Goal: Task Accomplishment & Management: Manage account settings

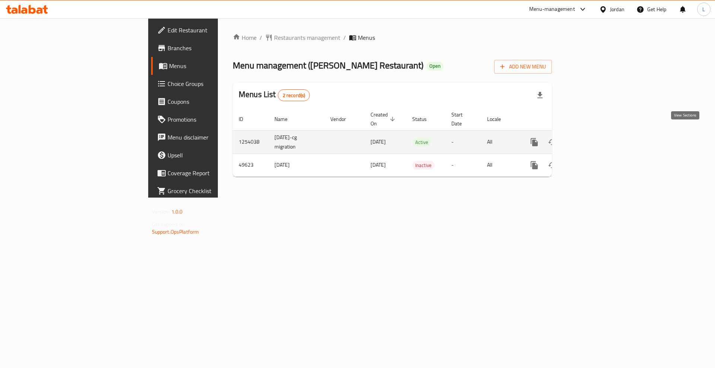
click at [593, 138] on icon "enhanced table" at bounding box center [588, 142] width 9 height 9
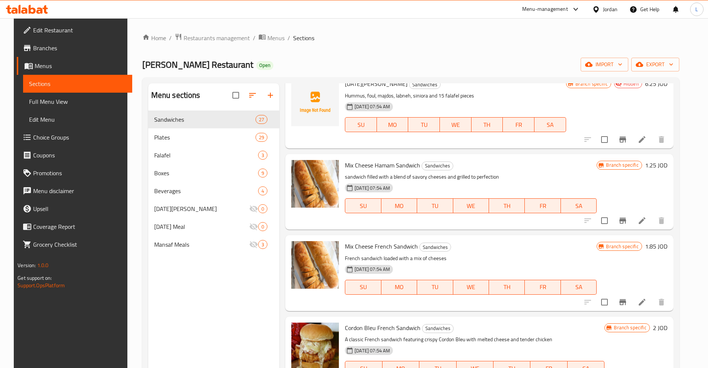
scroll to position [93, 0]
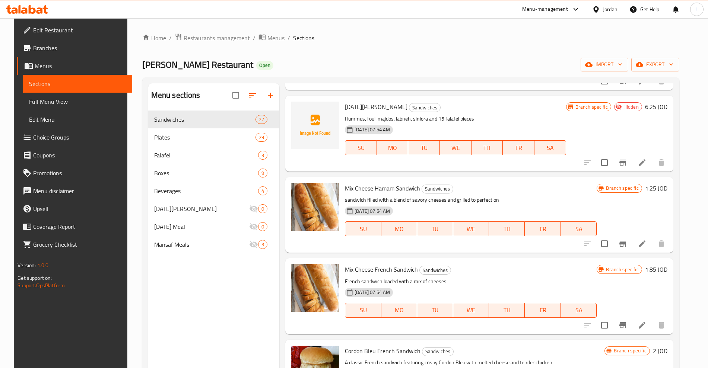
click at [656, 186] on h6 "1.25 JOD" at bounding box center [656, 188] width 22 height 10
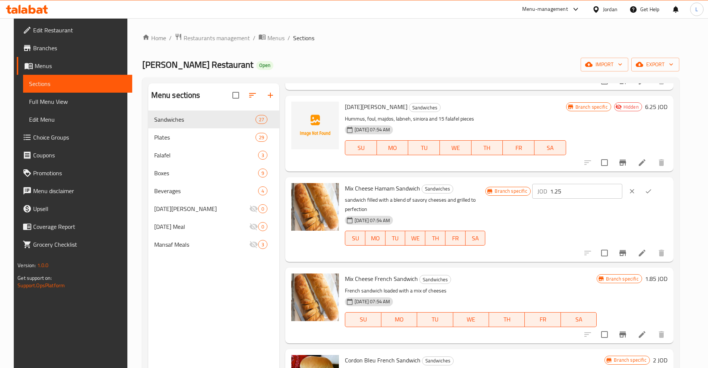
click at [588, 197] on div "JOD 1.25 ​" at bounding box center [599, 191] width 135 height 16
click at [552, 202] on div "Branch specific JOD 1.25 ​" at bounding box center [576, 219] width 182 height 73
type input "2"
click at [655, 195] on button "ok" at bounding box center [648, 191] width 16 height 16
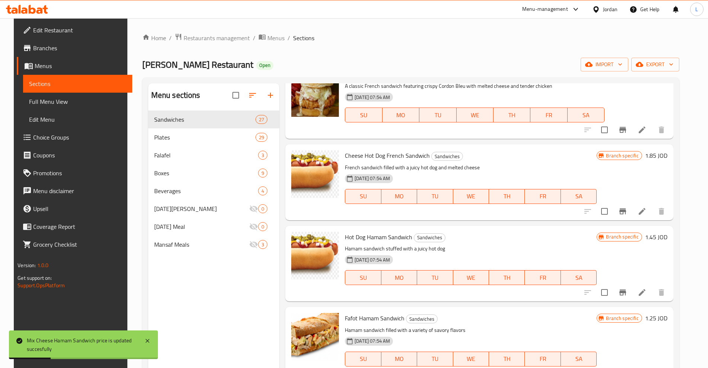
scroll to position [372, 0]
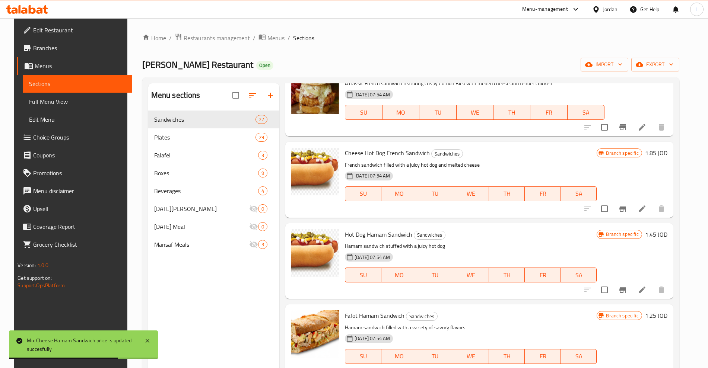
click at [660, 239] on h6 "1.45 JOD" at bounding box center [656, 234] width 22 height 10
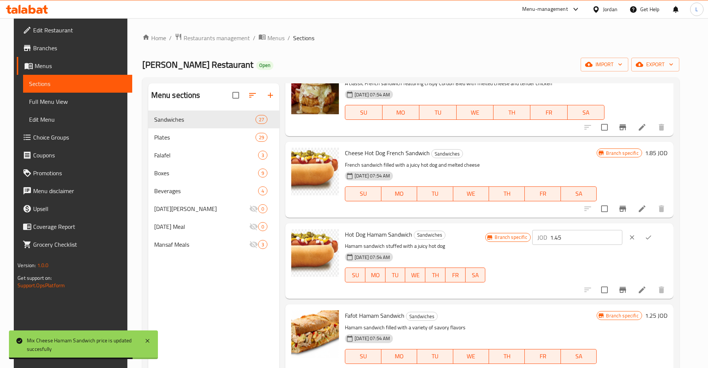
drag, startPoint x: 593, startPoint y: 240, endPoint x: 564, endPoint y: 244, distance: 29.3
click at [564, 243] on div "JOD 1.45 ​" at bounding box center [577, 237] width 90 height 15
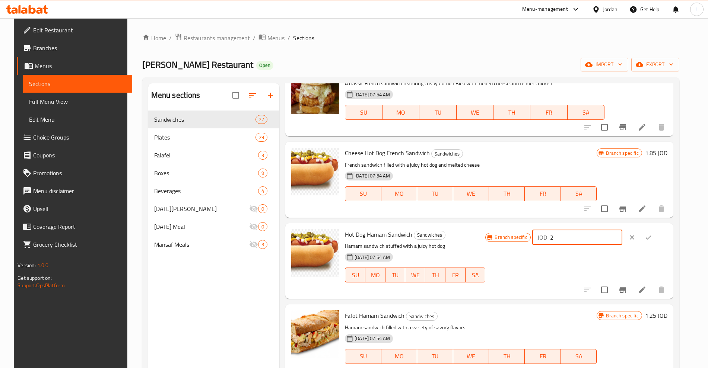
type input "2"
click at [652, 237] on icon "ok" at bounding box center [648, 237] width 7 height 7
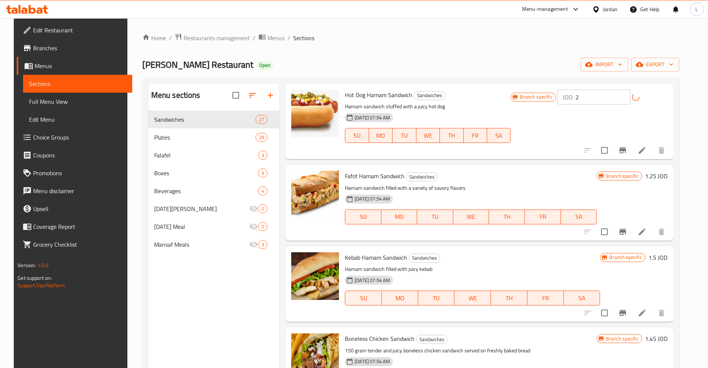
click at [661, 173] on h6 "1.25 JOD" at bounding box center [656, 176] width 22 height 10
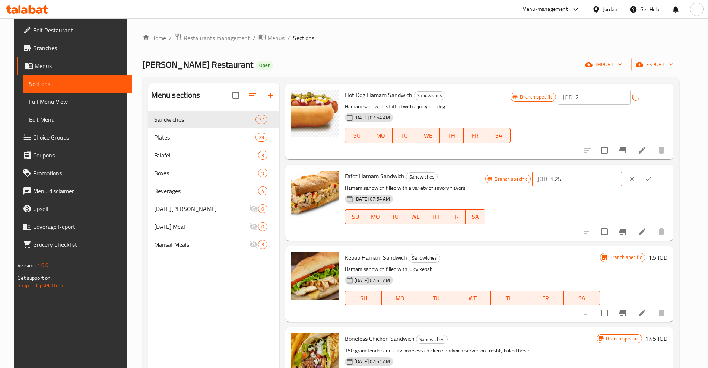
drag, startPoint x: 587, startPoint y: 181, endPoint x: 548, endPoint y: 186, distance: 39.4
click at [548, 186] on div "Branch specific JOD 1.25 ​" at bounding box center [576, 179] width 182 height 16
type input "2"
click at [652, 180] on icon "ok" at bounding box center [648, 178] width 7 height 7
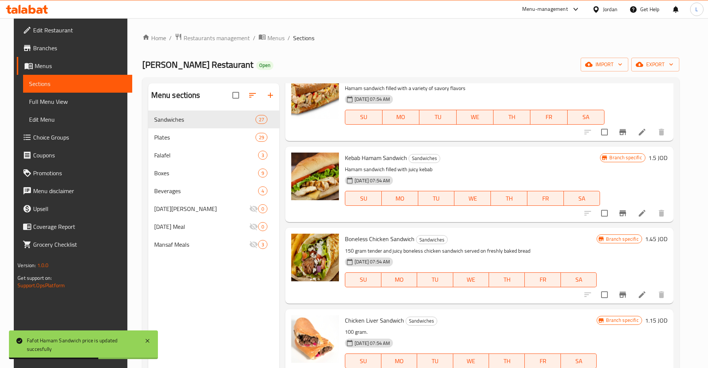
scroll to position [466, 0]
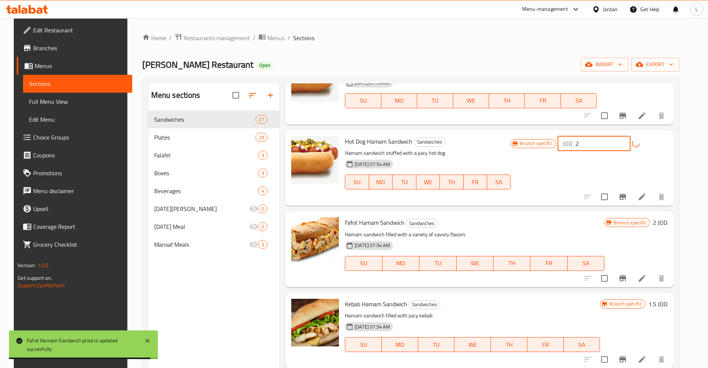
drag, startPoint x: 612, startPoint y: 142, endPoint x: 579, endPoint y: 146, distance: 33.4
click at [579, 146] on div "Branch specific JOD 2 ​" at bounding box center [589, 143] width 156 height 15
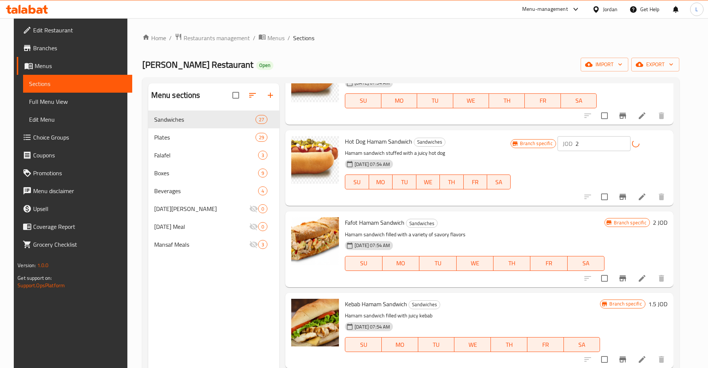
click at [625, 165] on div "Branch specific JOD 2 ​" at bounding box center [589, 168] width 156 height 64
drag, startPoint x: 612, startPoint y: 143, endPoint x: 574, endPoint y: 146, distance: 38.1
click at [574, 146] on div "Branch specific JOD 2 ​" at bounding box center [589, 143] width 156 height 15
drag, startPoint x: 644, startPoint y: 165, endPoint x: 595, endPoint y: 161, distance: 49.4
click at [643, 165] on div "Branch specific JOD ​" at bounding box center [589, 168] width 156 height 64
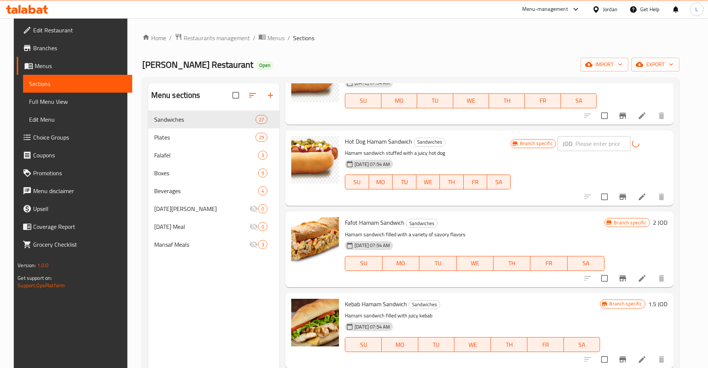
click at [609, 139] on input "number" at bounding box center [602, 143] width 55 height 15
type input "2"
click at [617, 162] on div "Branch specific JOD 2 ​" at bounding box center [589, 168] width 156 height 64
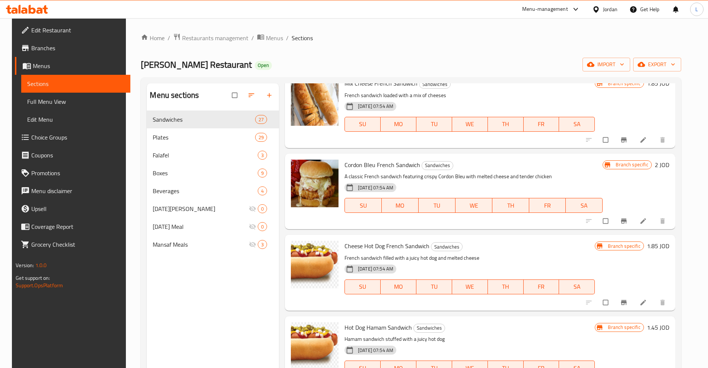
scroll to position [372, 0]
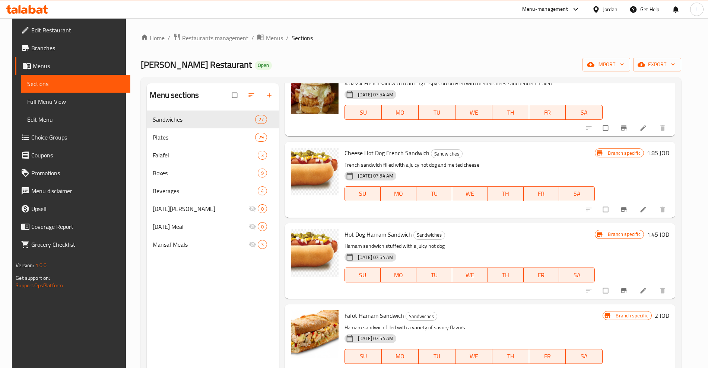
click at [657, 237] on h6 "1.45 JOD" at bounding box center [658, 234] width 22 height 10
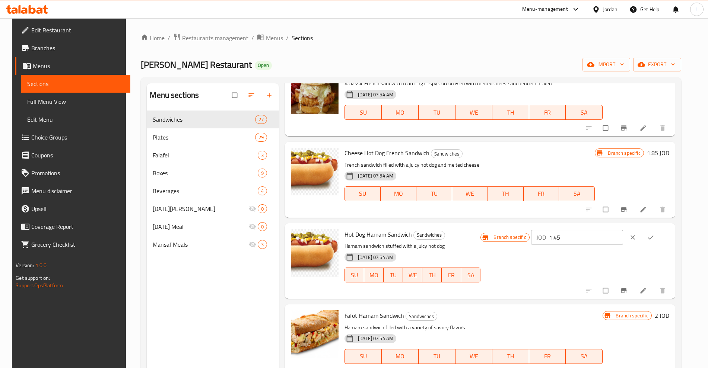
drag, startPoint x: 547, startPoint y: 241, endPoint x: 527, endPoint y: 243, distance: 20.6
click at [527, 243] on div "Branch specific JOD 1.45 ​" at bounding box center [574, 237] width 188 height 16
type input "2"
click at [654, 238] on icon "ok" at bounding box center [650, 237] width 7 height 7
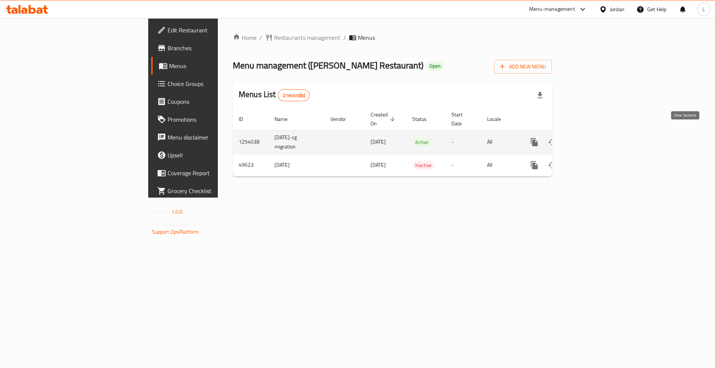
click at [593, 138] on icon "enhanced table" at bounding box center [588, 142] width 9 height 9
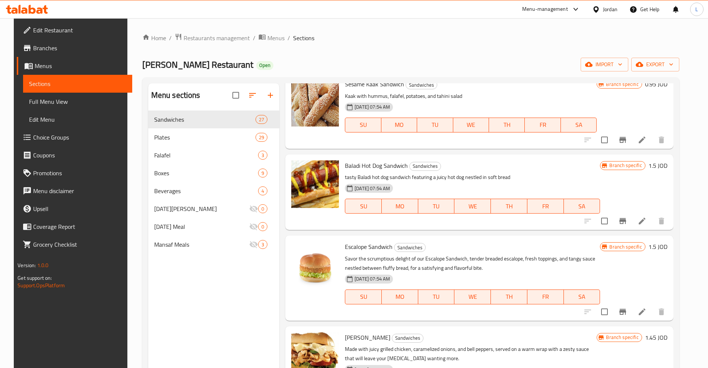
scroll to position [1583, 0]
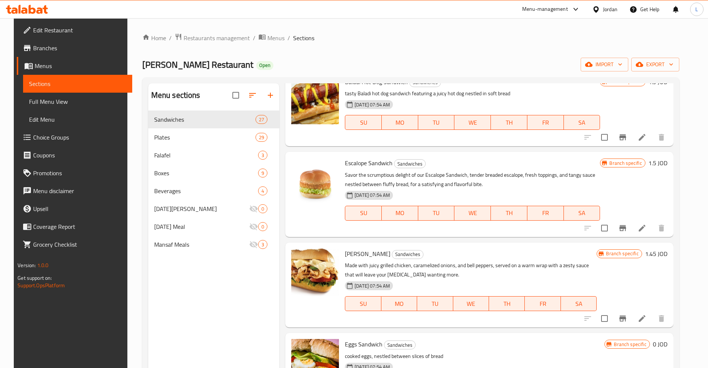
click at [660, 164] on h6 "1.5 JOD" at bounding box center [657, 163] width 19 height 10
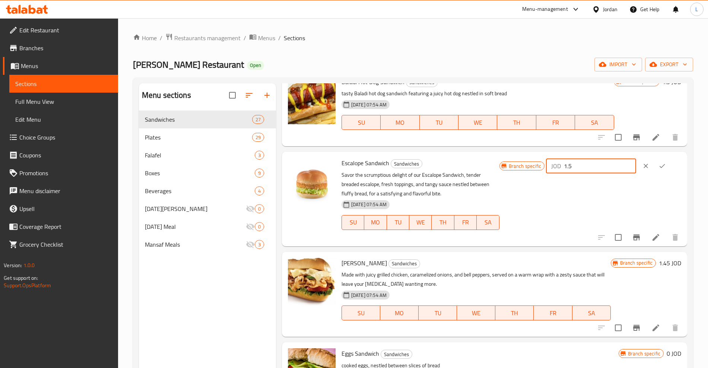
drag, startPoint x: 582, startPoint y: 167, endPoint x: 568, endPoint y: 169, distance: 14.8
click at [568, 169] on div "JOD 1.5 ​" at bounding box center [591, 166] width 90 height 15
type input "2"
click at [663, 167] on icon "ok" at bounding box center [662, 165] width 7 height 7
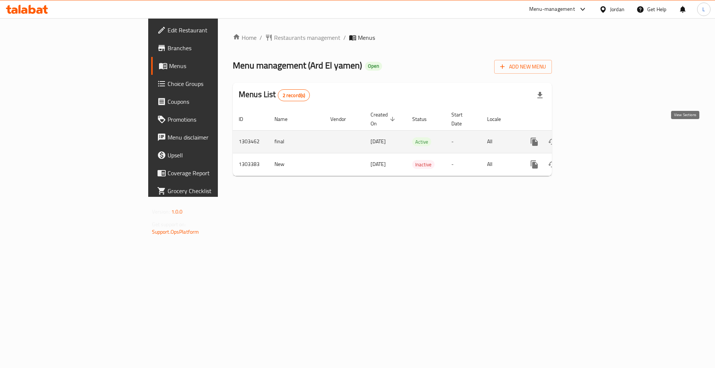
click at [597, 133] on link "enhanced table" at bounding box center [588, 142] width 18 height 18
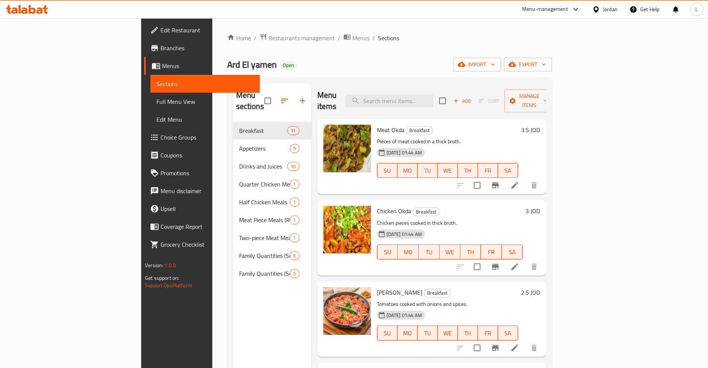
click at [377, 124] on span "Meat Okda" at bounding box center [391, 129] width 28 height 11
copy h6 "Okda"
click at [377, 124] on span "Meat Okda" at bounding box center [391, 129] width 28 height 11
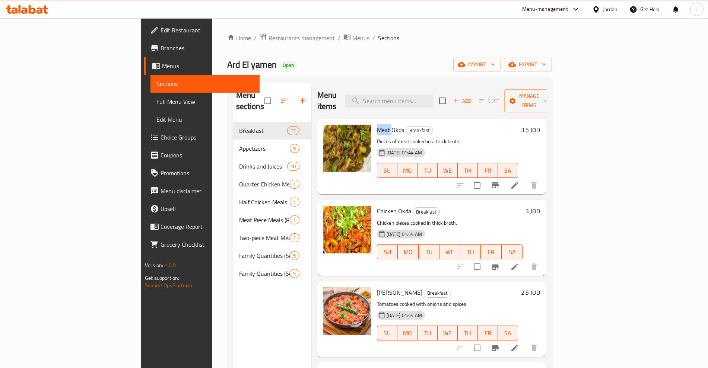
copy span "Meat"
click at [377, 206] on span "Chicken Okda" at bounding box center [394, 211] width 34 height 11
copy span "Chicken"
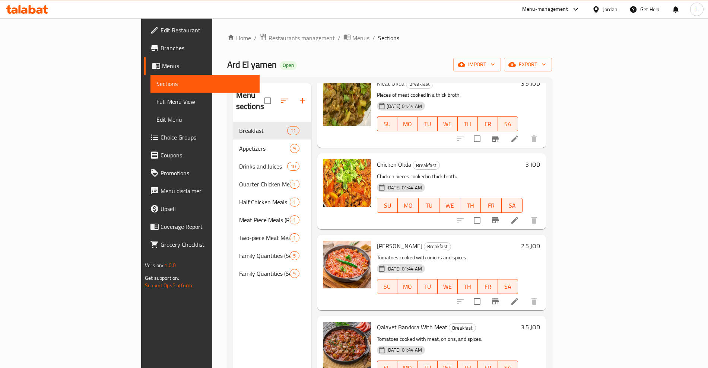
click at [377, 241] on span "[PERSON_NAME]" at bounding box center [399, 246] width 45 height 11
copy span "Tomato"
click at [377, 241] on span "[PERSON_NAME]" at bounding box center [399, 246] width 45 height 11
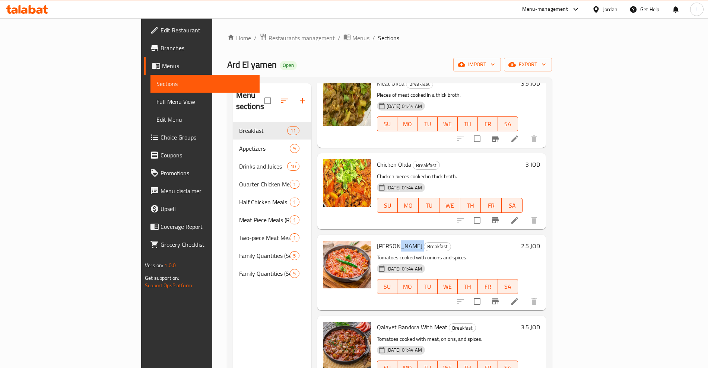
click at [377, 241] on span "[PERSON_NAME]" at bounding box center [399, 246] width 45 height 11
copy h6 "[PERSON_NAME]"
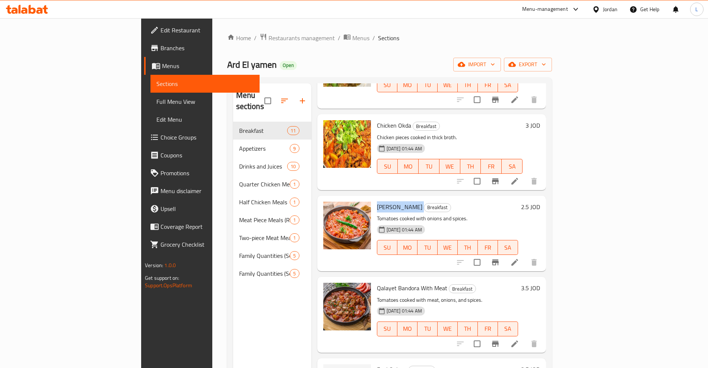
scroll to position [140, 0]
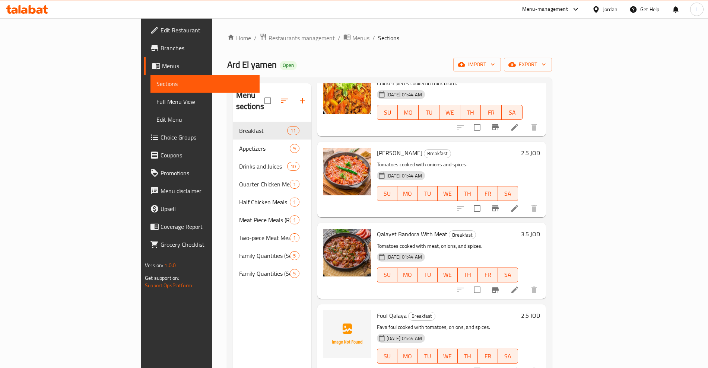
click at [377, 229] on span "Qalayet Bandora With Meat" at bounding box center [412, 234] width 70 height 11
copy h6 "Qalayet Bandora With Meat"
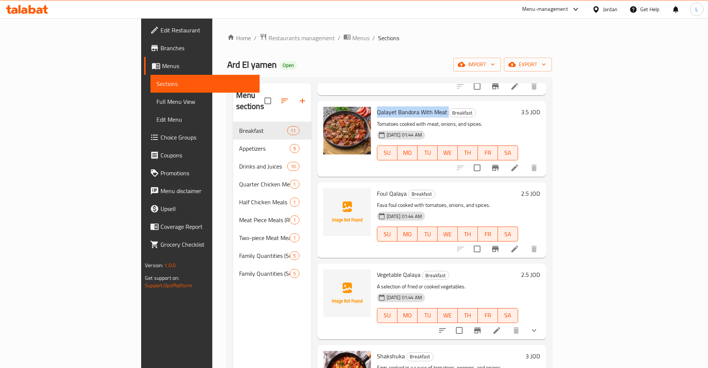
scroll to position [279, 0]
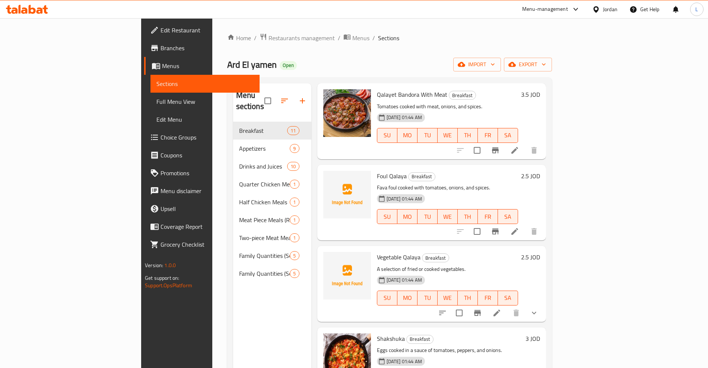
click at [377, 171] on span "Foul Qalaya" at bounding box center [392, 176] width 30 height 11
copy h6 "Foul Qalaya"
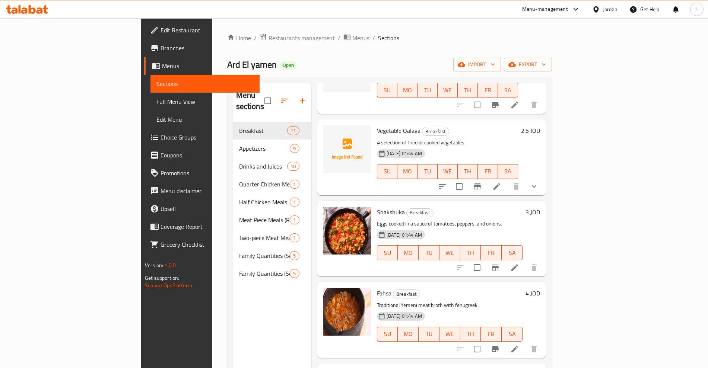
scroll to position [419, 0]
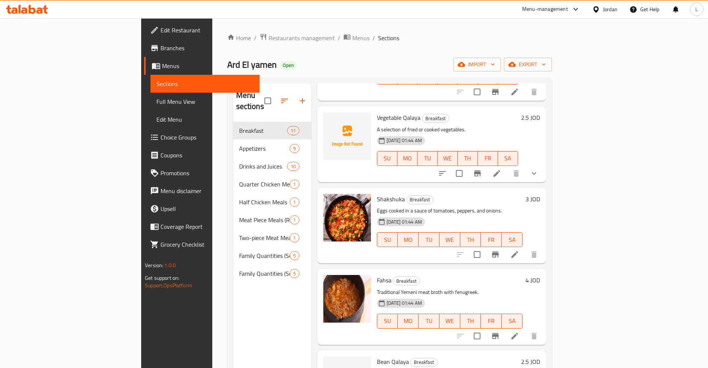
click at [377, 194] on span "Shakshuka" at bounding box center [391, 199] width 28 height 11
copy h6 "Shakshuka"
click at [377, 275] on span "Fahsa" at bounding box center [384, 280] width 15 height 11
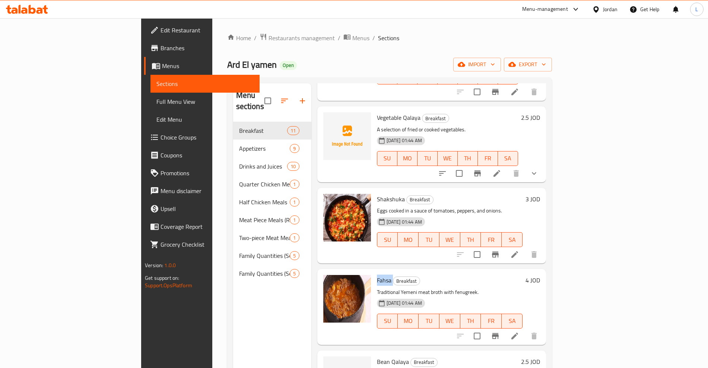
copy h6 "Fahsa"
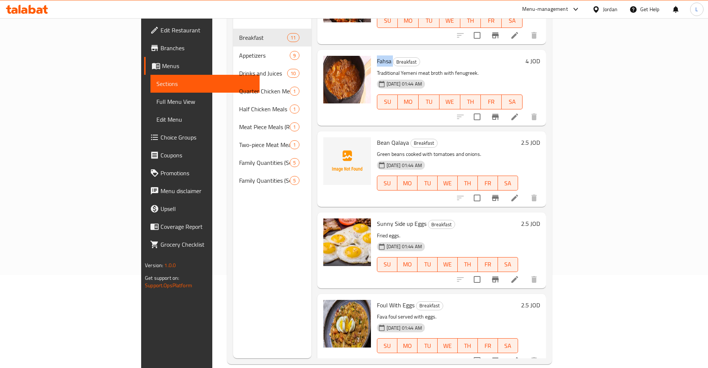
scroll to position [104, 0]
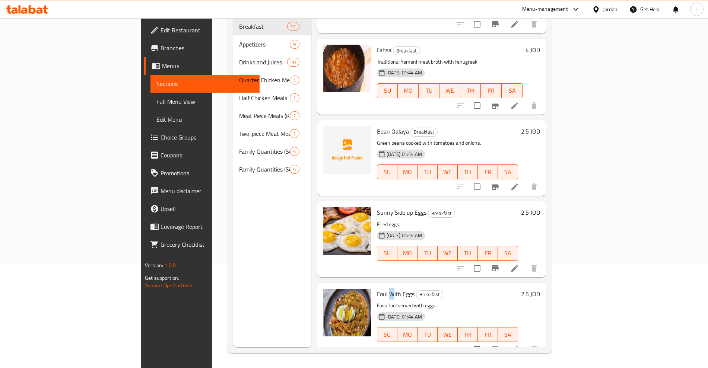
click at [377, 289] on span "Foul With Eggs" at bounding box center [396, 294] width 38 height 11
copy h6 "Foul With Eggs"
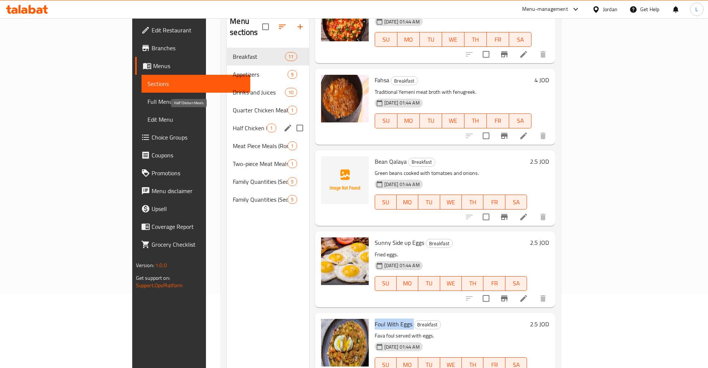
scroll to position [58, 0]
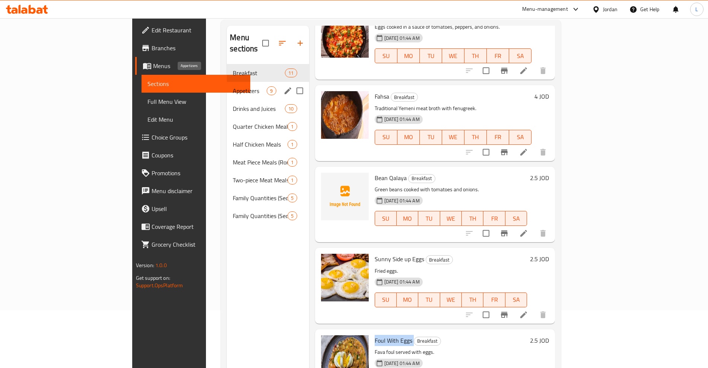
click at [233, 86] on span "Appetizers" at bounding box center [250, 90] width 34 height 9
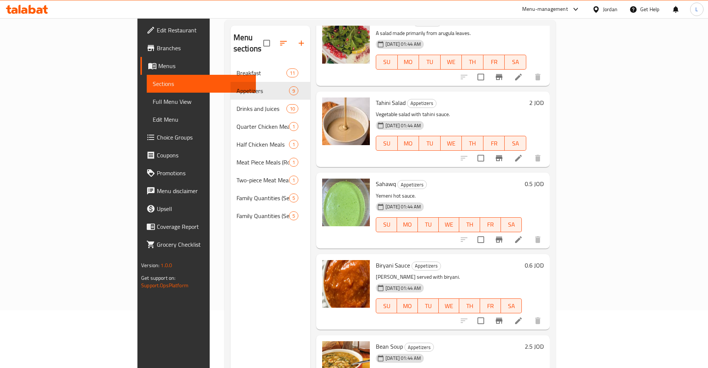
scroll to position [185, 0]
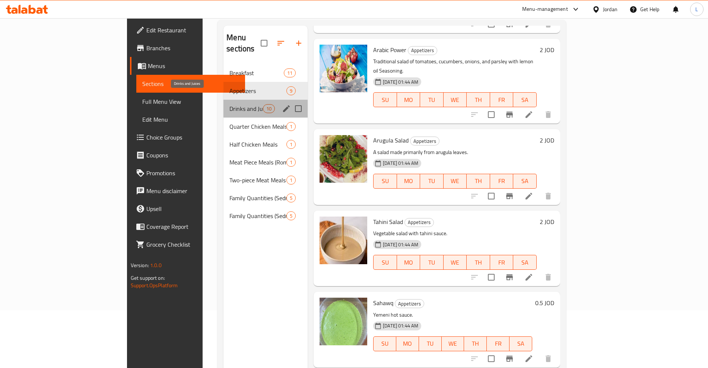
click at [229, 104] on span "Drinks and Juices" at bounding box center [246, 108] width 34 height 9
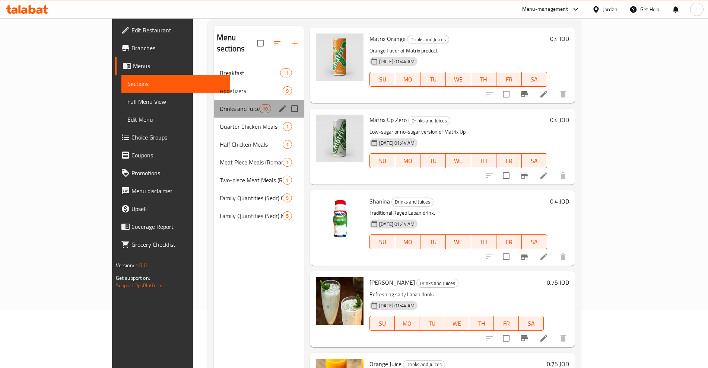
click at [214, 103] on div "Drinks and Juices 10" at bounding box center [259, 109] width 91 height 18
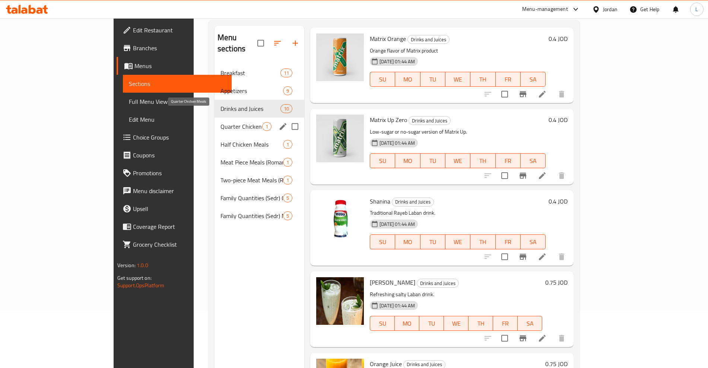
click at [220, 122] on span "Quarter Chicken Meals" at bounding box center [241, 126] width 42 height 9
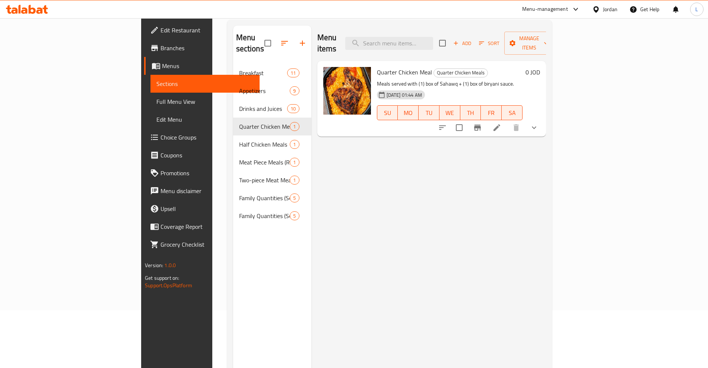
click at [377, 67] on span "Quarter Chicken Meal" at bounding box center [404, 72] width 55 height 11
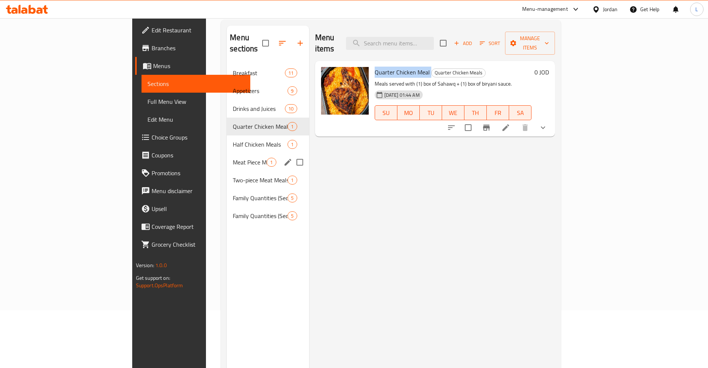
click at [233, 140] on span "Half Chicken Meals" at bounding box center [260, 144] width 55 height 9
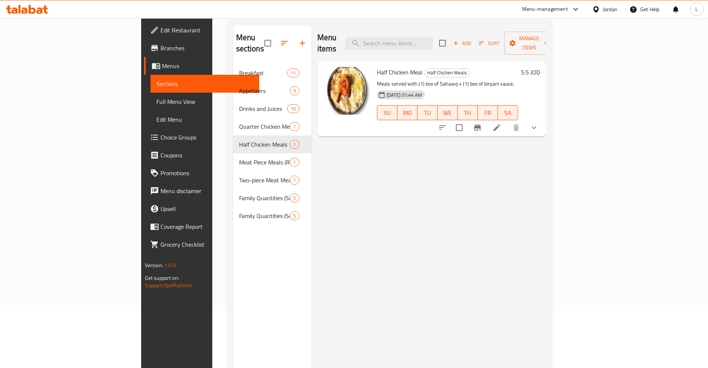
click at [377, 67] on span "Half Chicken Meal" at bounding box center [399, 72] width 45 height 11
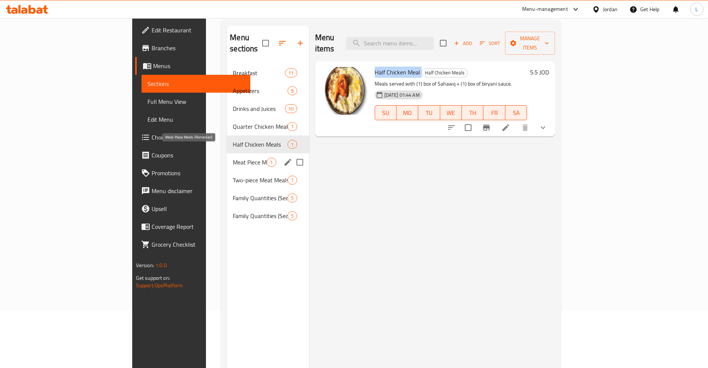
click at [233, 158] on span "Meat Piece Meals (Romanian)" at bounding box center [250, 162] width 34 height 9
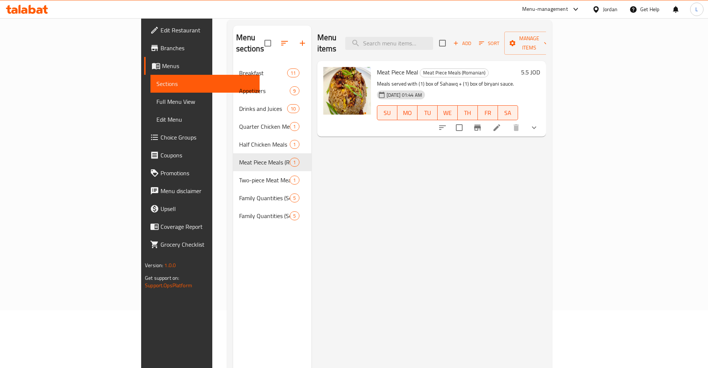
click at [374, 64] on div "Meat Piece Meal Meat Piece Meals (Romanian) Meals served with (1) box of Sahawq…" at bounding box center [447, 99] width 147 height 70
click at [377, 67] on span "Meat Piece Meal" at bounding box center [397, 72] width 41 height 11
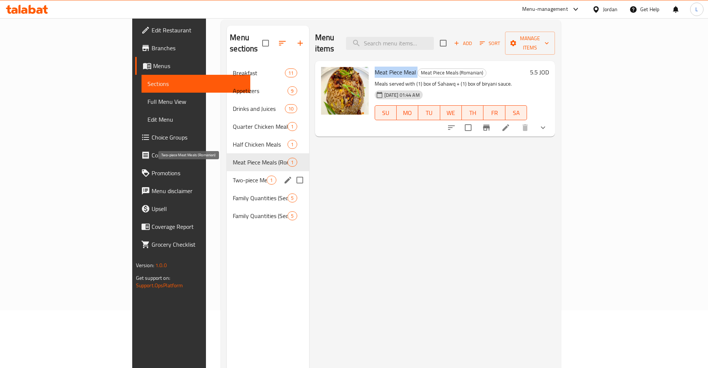
click at [233, 176] on span "Two-piece Meat Meals (Romanian)" at bounding box center [250, 180] width 34 height 9
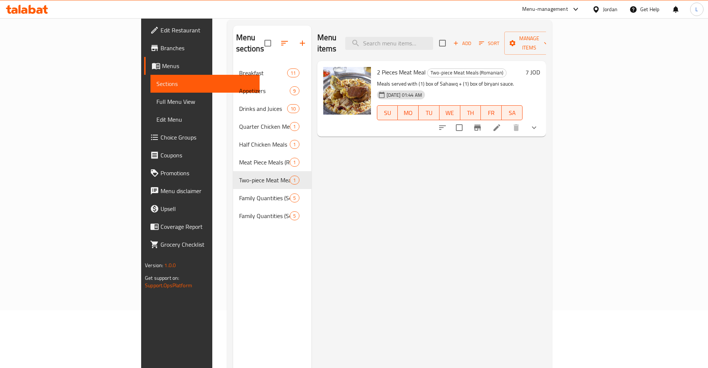
click at [377, 67] on span "2 Pieces Meat Meal" at bounding box center [401, 72] width 49 height 11
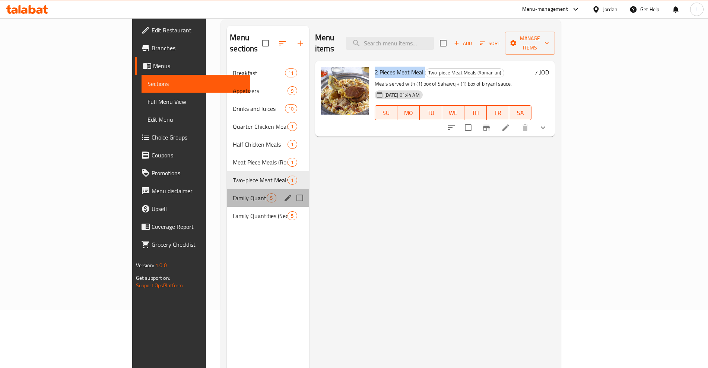
click at [227, 192] on div "Family Quantities (Sedr) Chicken 5" at bounding box center [268, 198] width 82 height 18
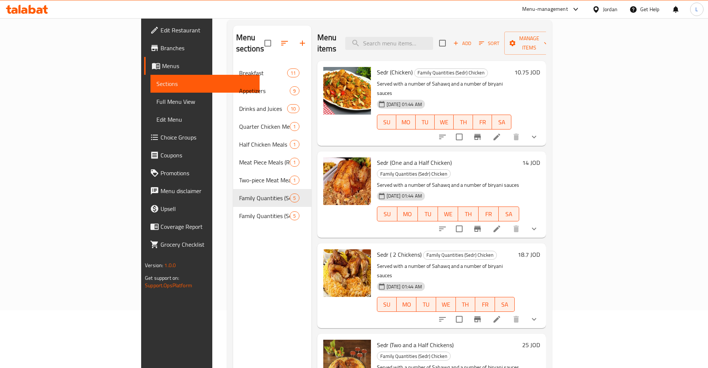
click at [377, 67] on span "Sedr (Chicken)" at bounding box center [395, 72] width 36 height 11
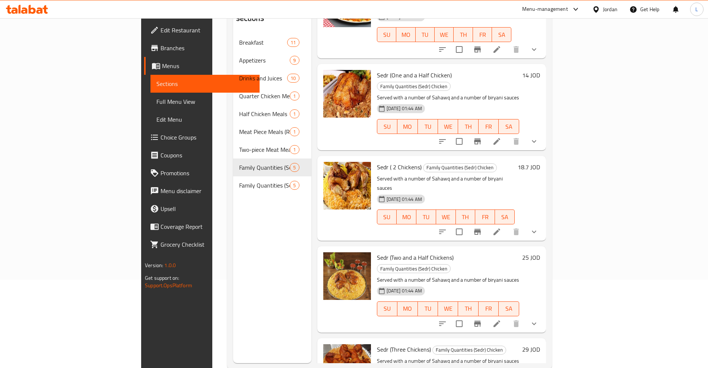
scroll to position [104, 0]
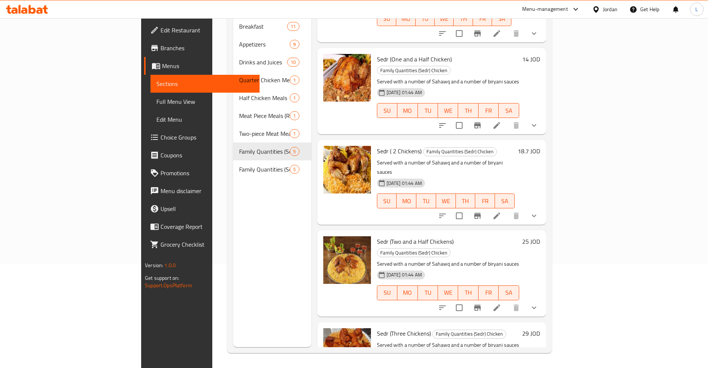
click at [377, 328] on span "Sedr (Three Chickens)" at bounding box center [404, 333] width 54 height 11
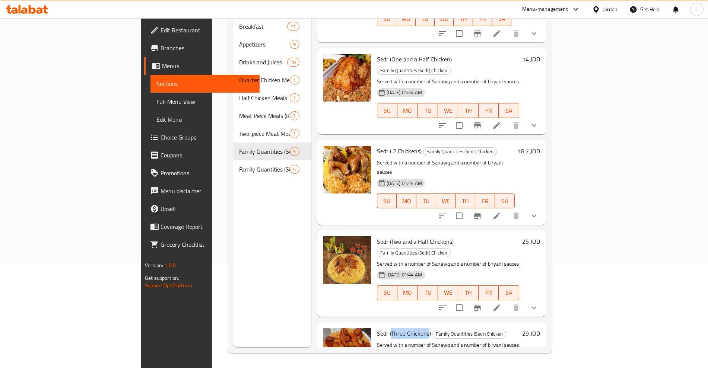
drag, startPoint x: 355, startPoint y: 283, endPoint x: 391, endPoint y: 283, distance: 36.1
click at [391, 328] on span "Sedr (Three Chickens)" at bounding box center [404, 333] width 54 height 11
drag, startPoint x: 357, startPoint y: 121, endPoint x: 384, endPoint y: 122, distance: 26.8
click at [383, 146] on span "Sedr ( 2 Chickens)" at bounding box center [399, 151] width 45 height 11
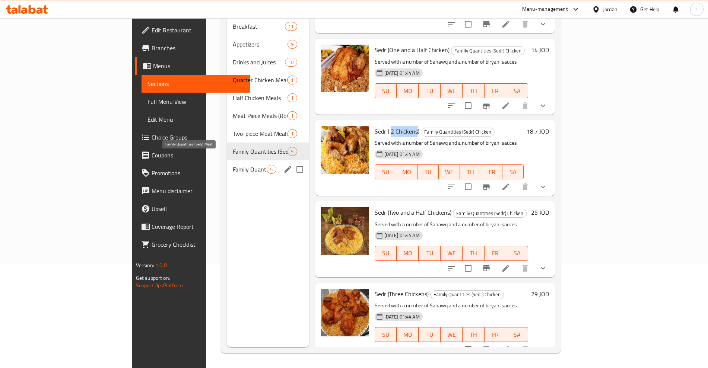
click at [233, 165] on span "Family Quantities (Sedr) Meat" at bounding box center [250, 169] width 34 height 9
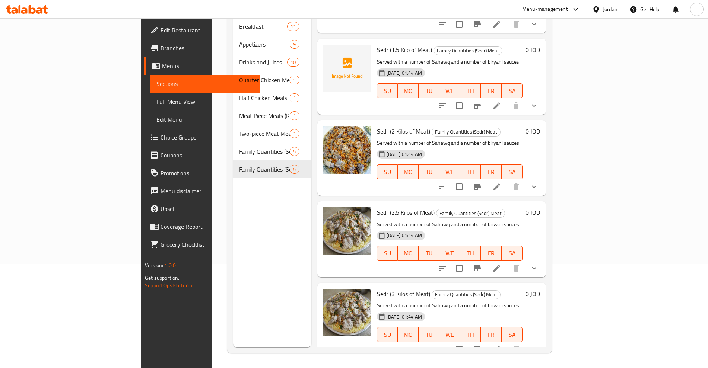
click at [377, 126] on span "Sedr (2 Kilos of Meat)" at bounding box center [403, 131] width 53 height 11
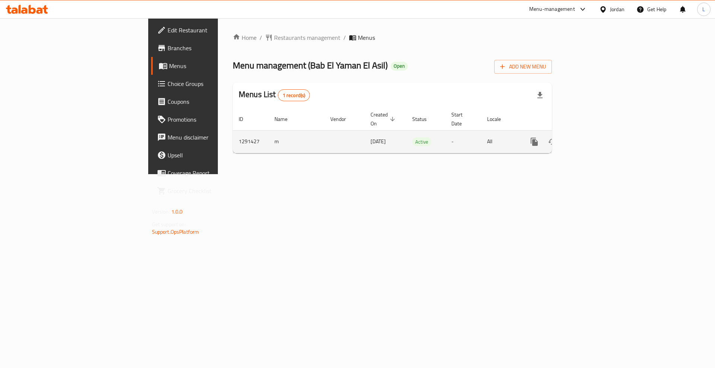
click at [593, 137] on icon "enhanced table" at bounding box center [588, 141] width 9 height 9
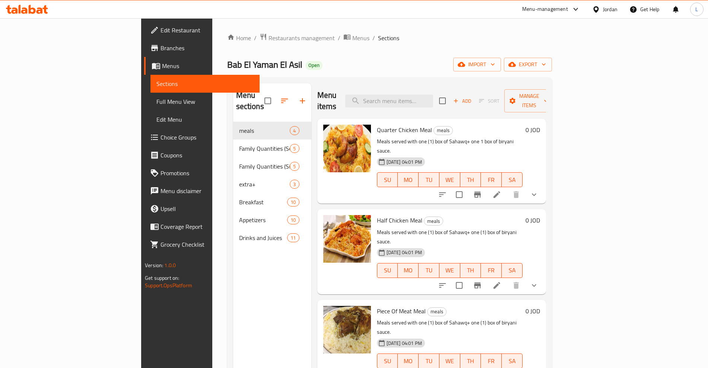
click at [377, 124] on span "Quarter Chicken Meal" at bounding box center [404, 129] width 55 height 11
copy h6 "Quarter Chicken Meal"
click at [377, 215] on span "Half Chicken Meal" at bounding box center [399, 220] width 45 height 11
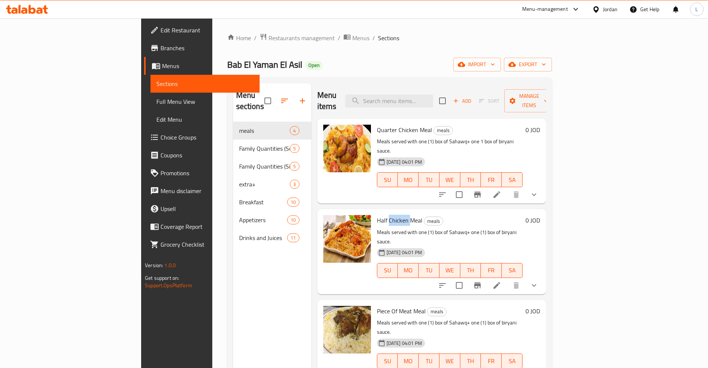
click at [377, 215] on span "Half Chicken Meal" at bounding box center [399, 220] width 45 height 11
copy h6 "Half Chicken Meal"
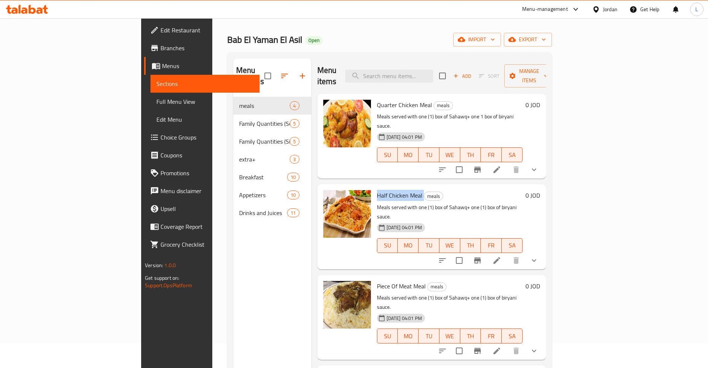
scroll to position [47, 0]
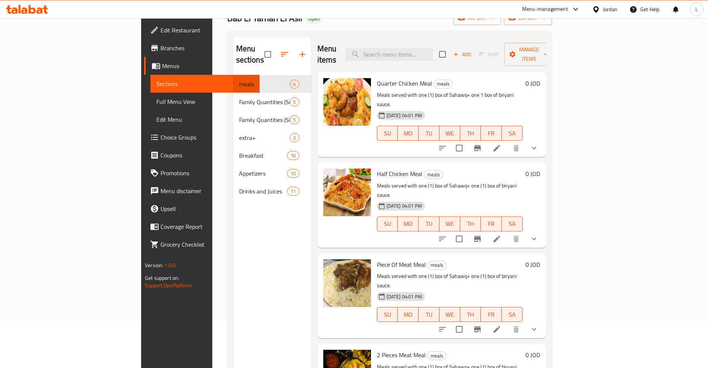
click at [377, 259] on span "Piece Of Meat Meal" at bounding box center [401, 264] width 49 height 11
copy h6 "Piece Of Meat Meal"
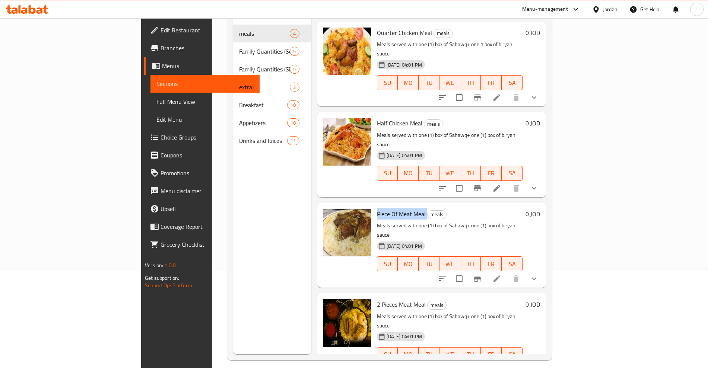
scroll to position [11, 0]
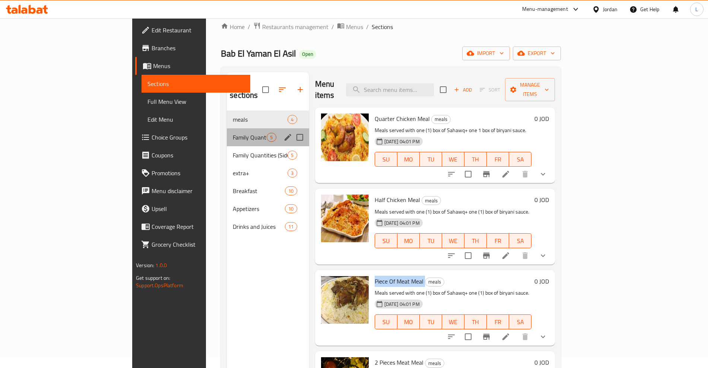
click at [233, 133] on span "Family Quantities (Sodor) Chicken" at bounding box center [250, 137] width 34 height 9
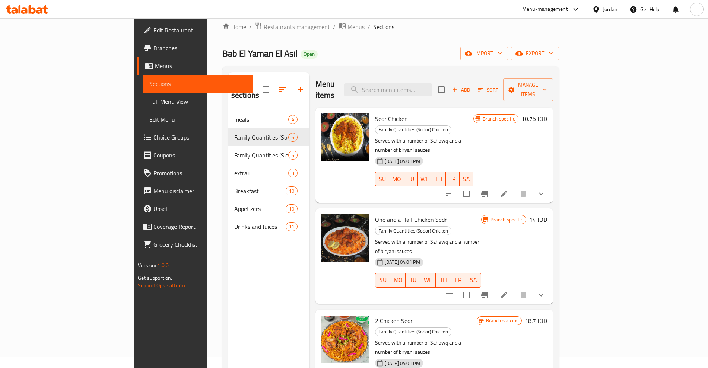
click at [375, 113] on span "Sedr Chicken" at bounding box center [391, 118] width 33 height 11
copy span "Sedr"
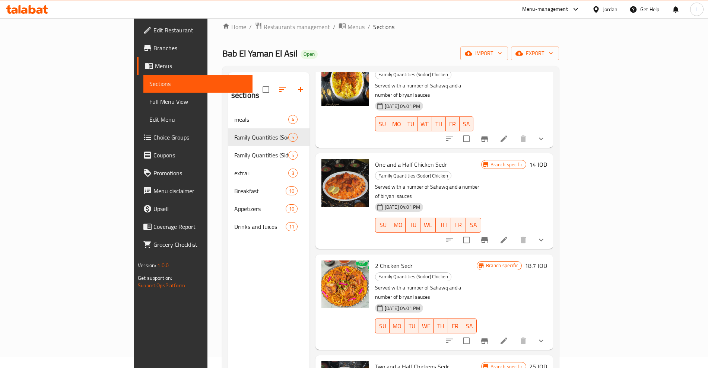
scroll to position [57, 0]
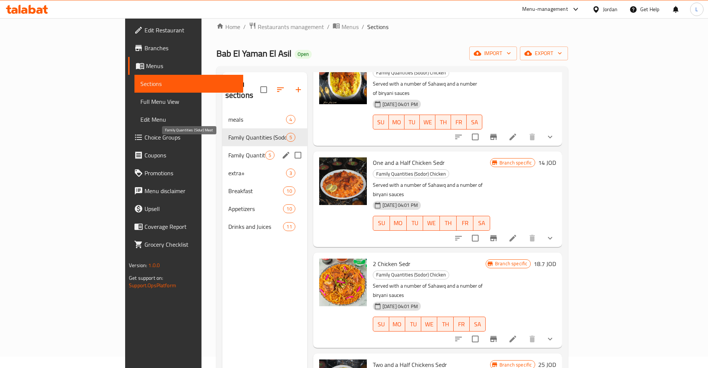
click at [228, 151] on span "Family Quantities (Sidur) Meat" at bounding box center [246, 155] width 37 height 9
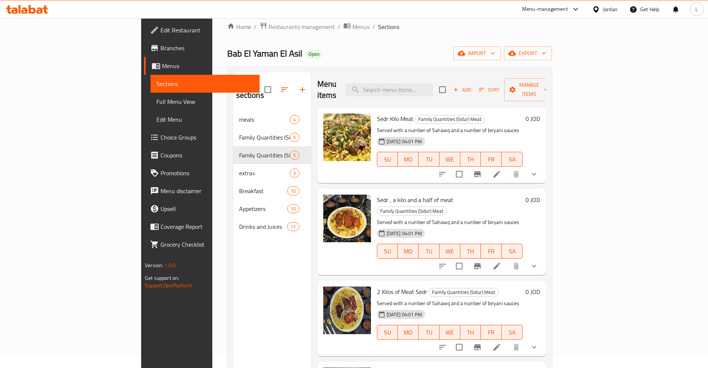
click at [377, 113] on span "Sedr Kilo Meat" at bounding box center [395, 118] width 37 height 11
copy span "Kilo"
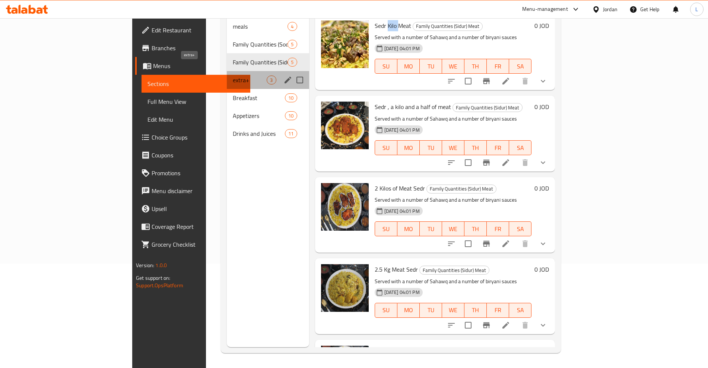
click at [233, 76] on span "extra+" at bounding box center [250, 80] width 34 height 9
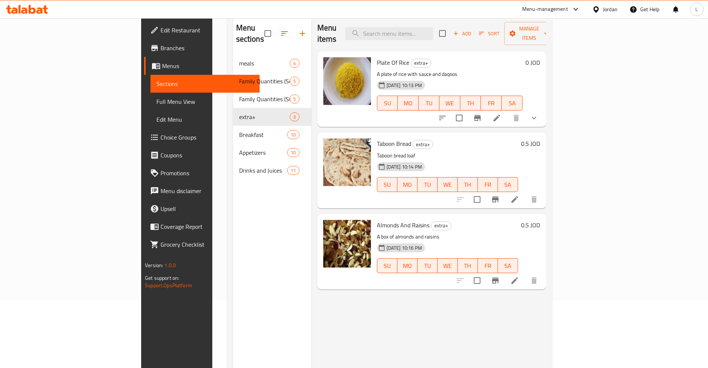
scroll to position [11, 0]
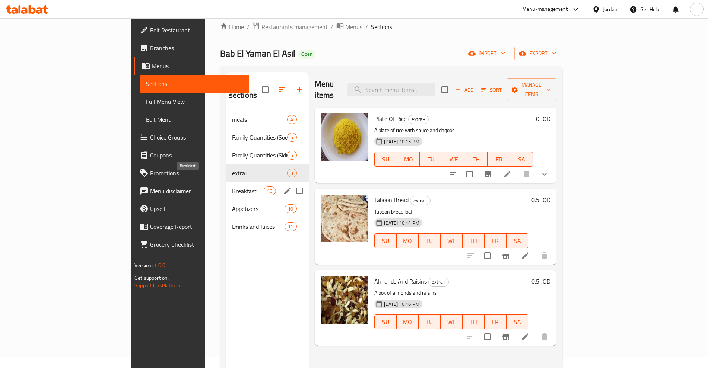
click at [232, 187] on span "Breakfast" at bounding box center [248, 191] width 32 height 9
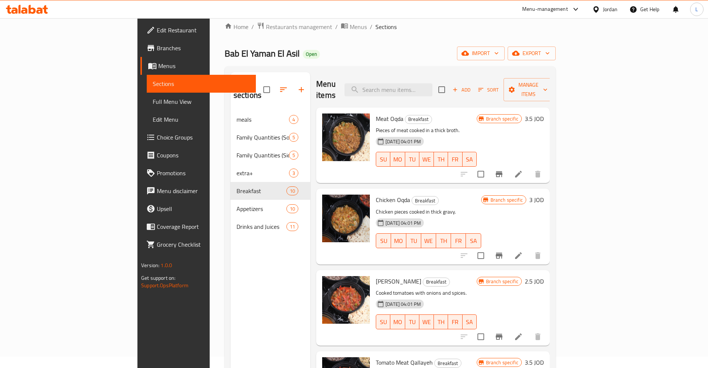
click at [376, 113] on span "Meat Oqda" at bounding box center [390, 118] width 28 height 11
copy h6 "Meat Oqda"
click at [376, 194] on span "Chicken Oqda" at bounding box center [393, 199] width 34 height 11
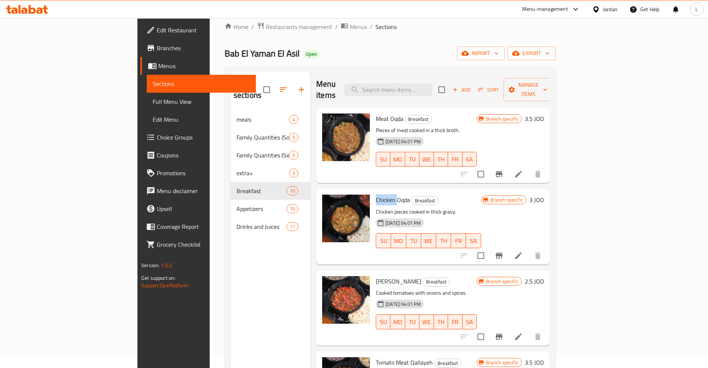
click at [376, 194] on span "Chicken Oqda" at bounding box center [393, 199] width 34 height 11
copy h6 "Chicken Oqda"
click at [376, 276] on span "[PERSON_NAME]" at bounding box center [398, 281] width 45 height 11
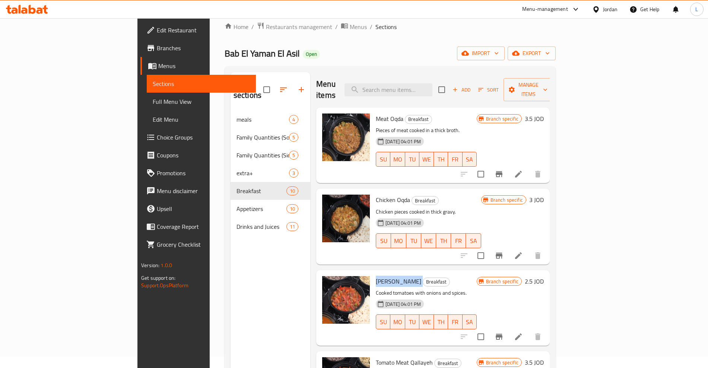
click at [376, 276] on span "[PERSON_NAME]" at bounding box center [398, 281] width 45 height 11
copy h6 "[PERSON_NAME]"
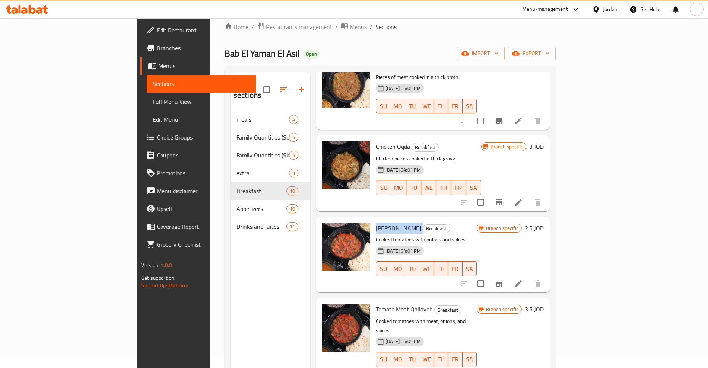
scroll to position [93, 0]
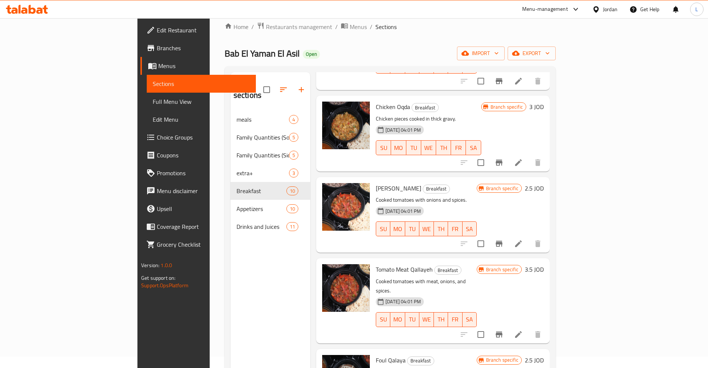
click at [376, 264] on span "Tomato Meat Qallayeh" at bounding box center [404, 269] width 57 height 11
copy h6 "Tomato Meat Qallayeh"
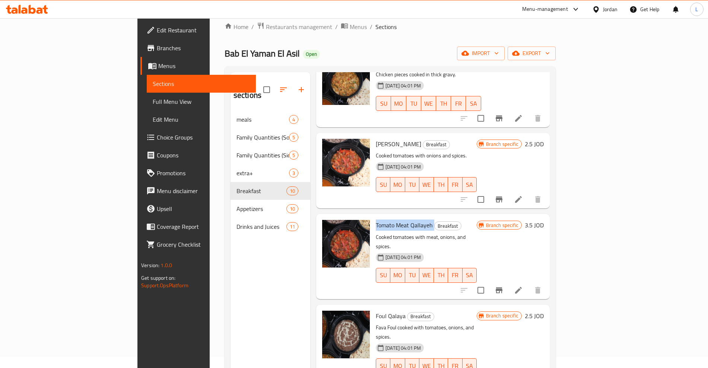
scroll to position [186, 0]
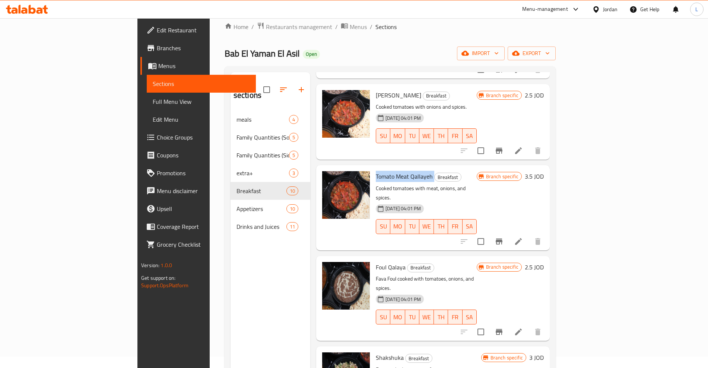
click at [376, 262] on span "Foul Qalaya" at bounding box center [391, 267] width 30 height 11
copy h6 "Foul Qalaya"
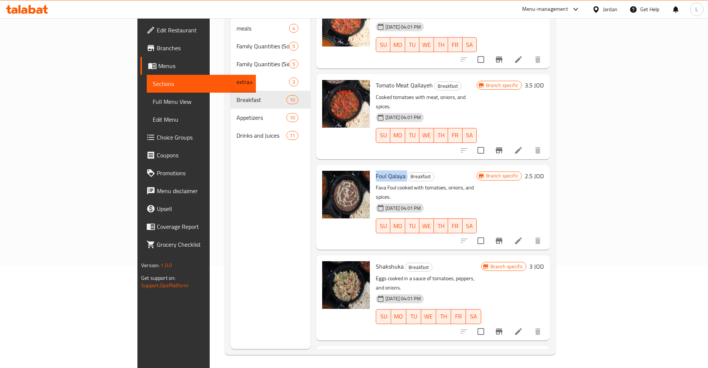
scroll to position [104, 0]
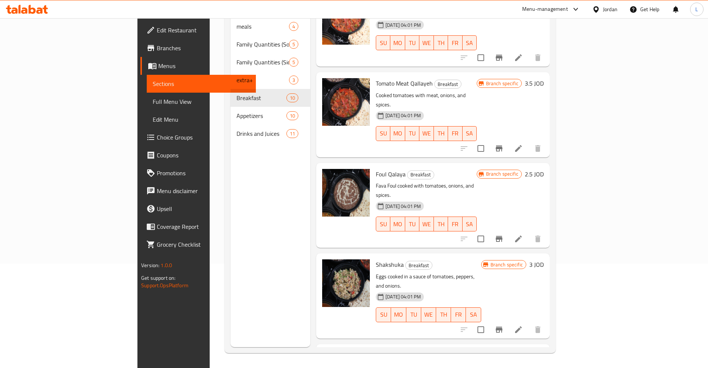
click at [376, 259] on span "Shakshuka" at bounding box center [390, 264] width 28 height 11
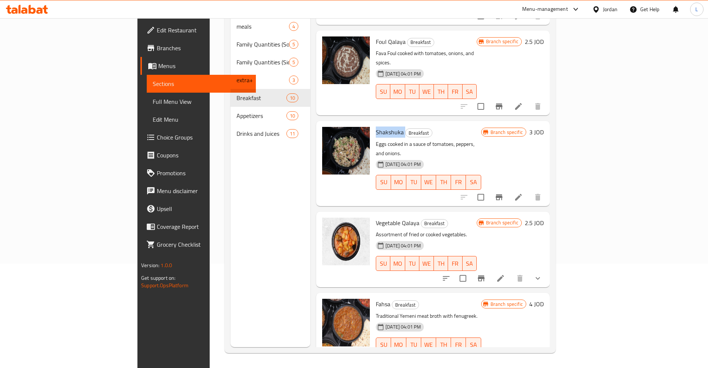
scroll to position [372, 0]
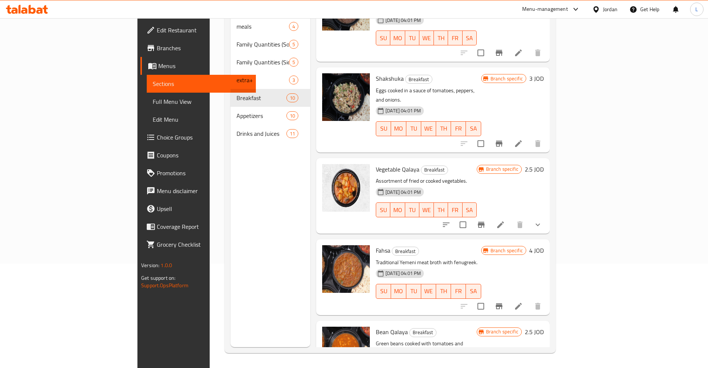
click at [376, 245] on span "Fahsa" at bounding box center [383, 250] width 15 height 11
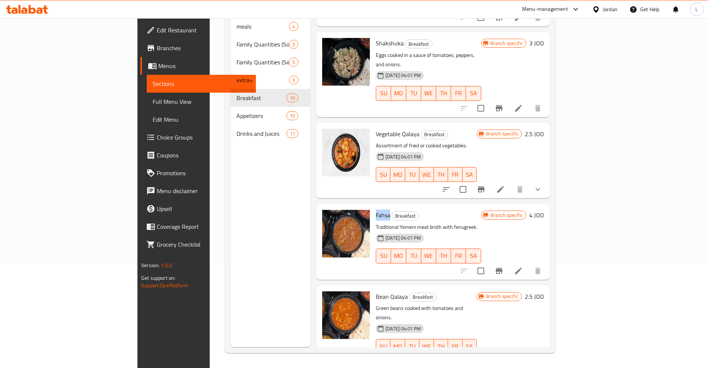
scroll to position [464, 0]
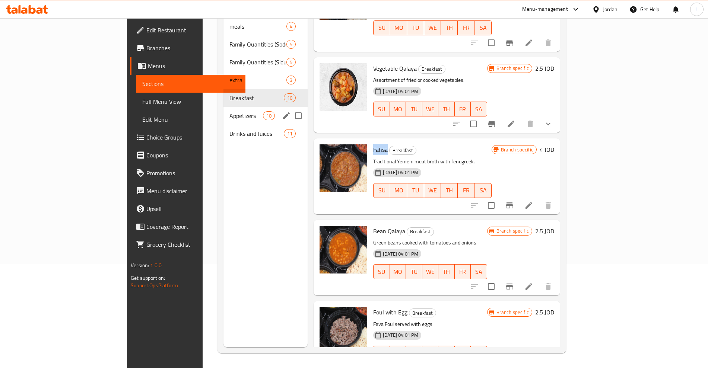
click at [229, 111] on span "Appetizers" at bounding box center [246, 115] width 34 height 9
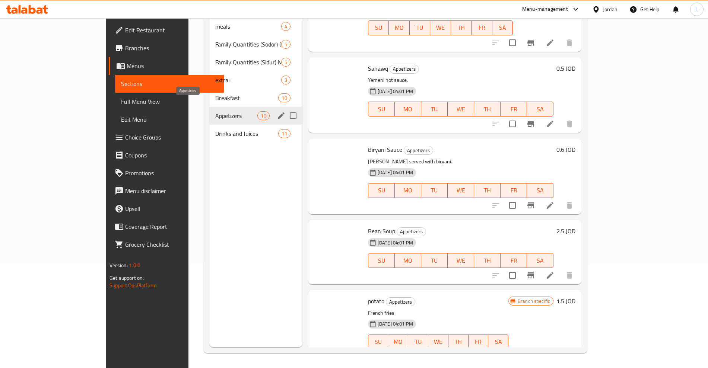
scroll to position [453, 0]
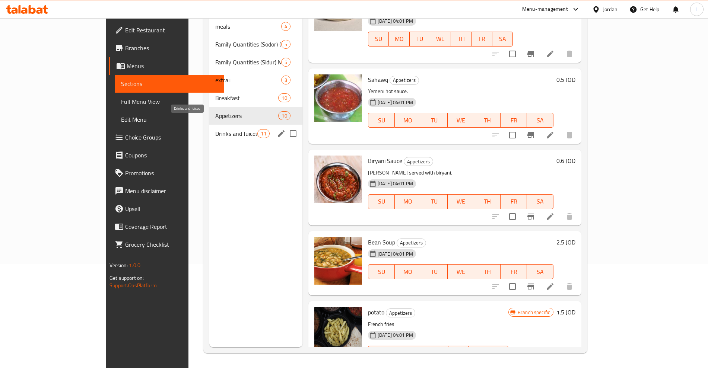
click at [215, 129] on span "Drinks and Juices" at bounding box center [236, 133] width 42 height 9
